Goal: Information Seeking & Learning: Learn about a topic

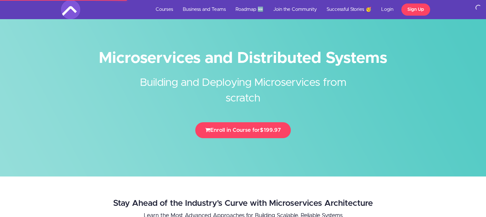
click at [161, 6] on link "Courses" at bounding box center [164, 9] width 27 height 19
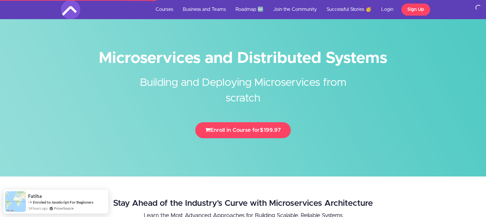
click at [161, 6] on link "Courses" at bounding box center [164, 9] width 27 height 19
click at [164, 6] on link "Courses" at bounding box center [164, 9] width 27 height 19
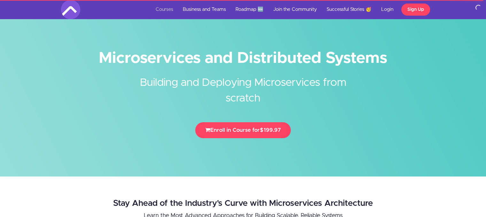
click at [167, 8] on link "Courses" at bounding box center [164, 9] width 27 height 19
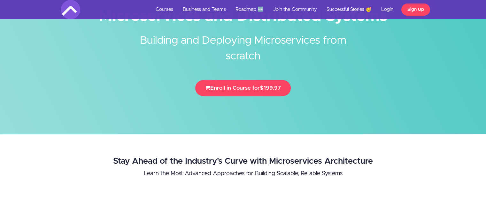
scroll to position [43, 0]
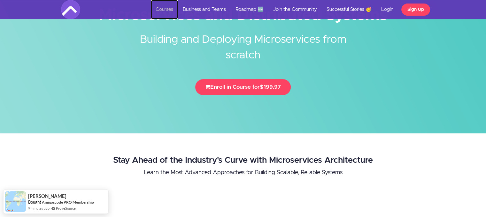
drag, startPoint x: 0, startPoint y: 0, endPoint x: 159, endPoint y: 11, distance: 159.1
click at [159, 11] on link "Courses" at bounding box center [164, 9] width 27 height 19
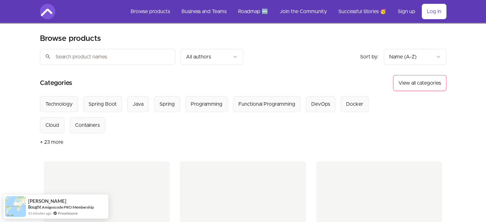
click at [164, 56] on input "search" at bounding box center [107, 57] width 135 height 16
type input "java"
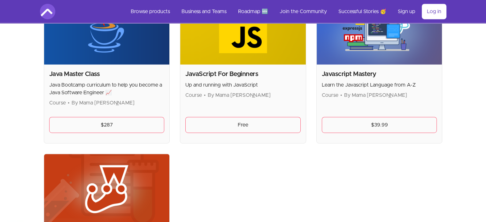
scroll to position [337, 0]
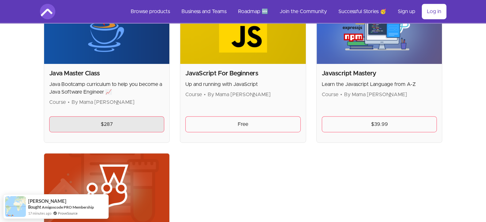
click at [132, 126] on link "$287" at bounding box center [106, 124] width 115 height 16
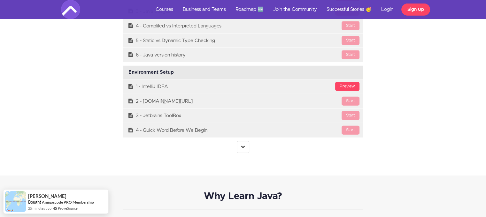
scroll to position [1765, 0]
click at [241, 144] on icon at bounding box center [243, 146] width 4 height 4
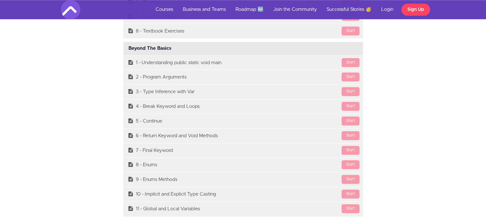
scroll to position [3113, 0]
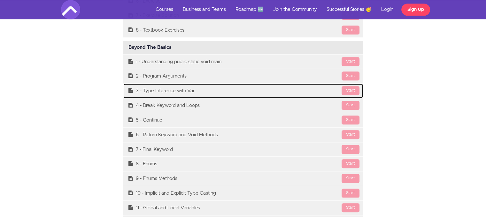
click at [321, 84] on link "Start 3 - Type Inference with Var" at bounding box center [243, 91] width 240 height 14
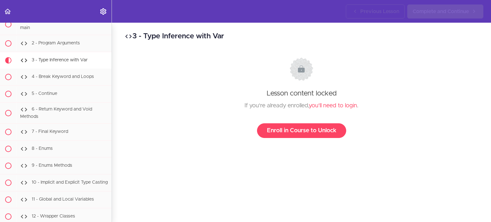
scroll to position [1875, 0]
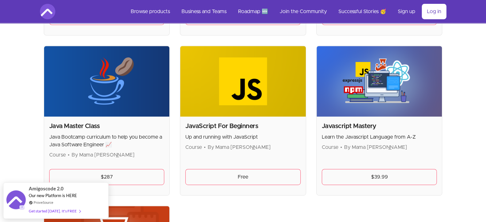
scroll to position [300, 0]
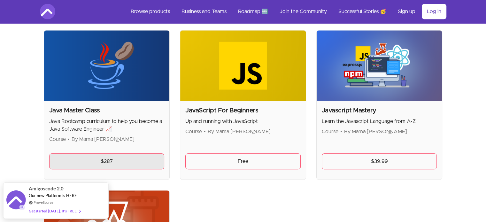
click at [110, 158] on link "$287" at bounding box center [106, 161] width 115 height 16
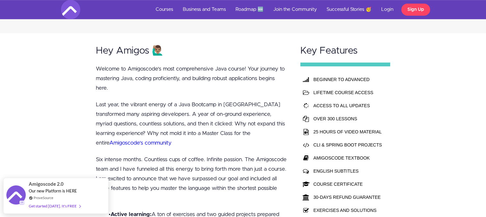
scroll to position [414, 0]
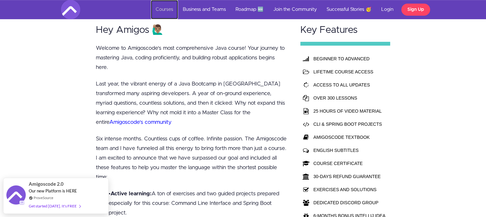
click at [156, 8] on link "Courses" at bounding box center [164, 9] width 27 height 19
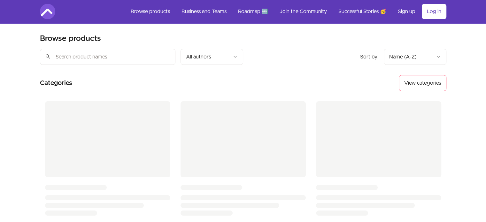
click at [147, 52] on input "search" at bounding box center [107, 57] width 135 height 16
type input "java"
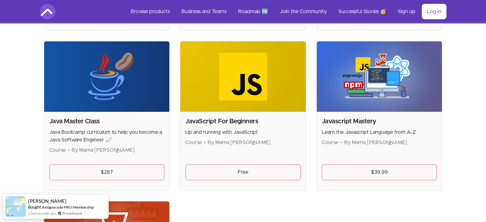
scroll to position [290, 0]
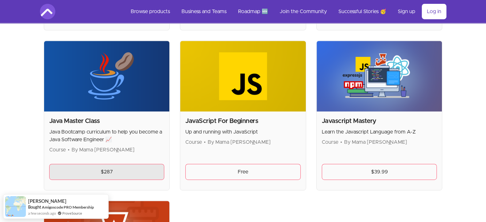
click at [109, 166] on link "$287" at bounding box center [106, 172] width 115 height 16
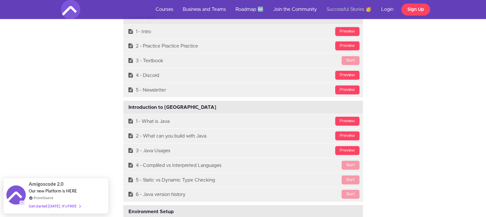
scroll to position [1625, 0]
click at [402, 79] on div "Course Curriculum Course Intro Available in days days after you enroll [GEOGRAP…" at bounding box center [243, 141] width 374 height 315
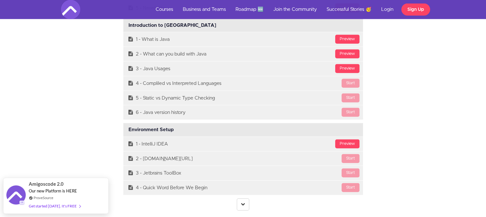
scroll to position [1707, 0]
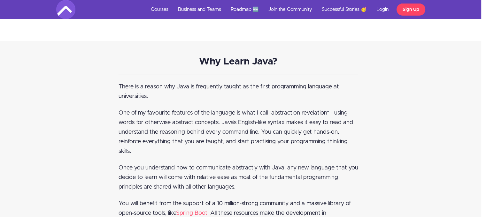
scroll to position [1834, 5]
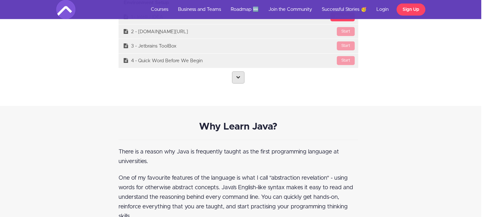
click at [242, 76] on link at bounding box center [238, 78] width 12 height 12
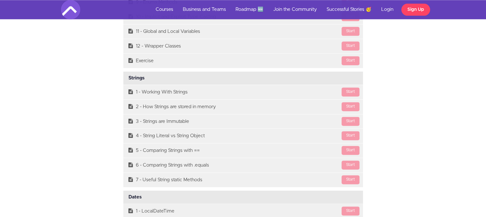
scroll to position [3291, 0]
